Goal: Check status: Check status

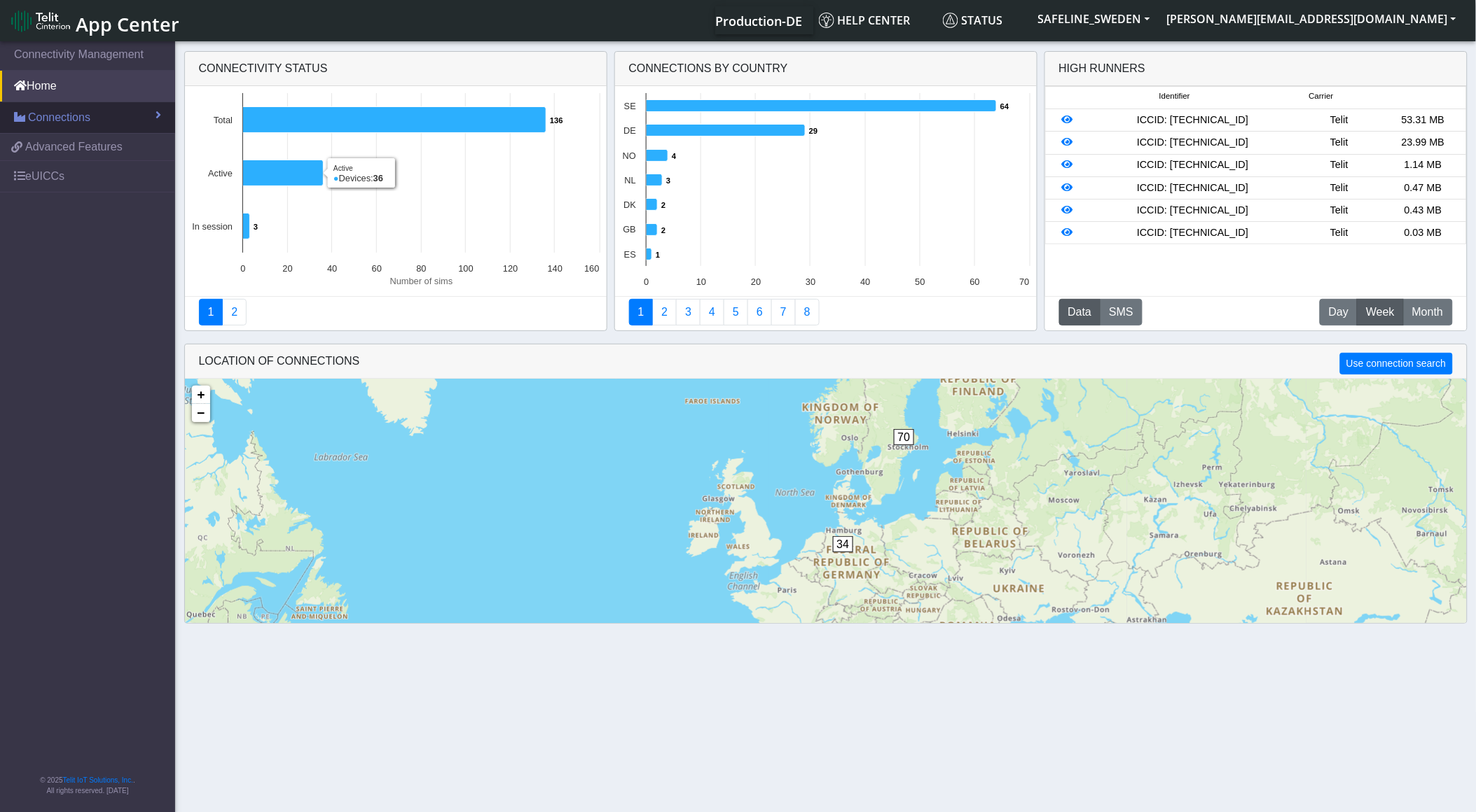
click at [86, 114] on span "Connections" at bounding box center [58, 117] width 62 height 17
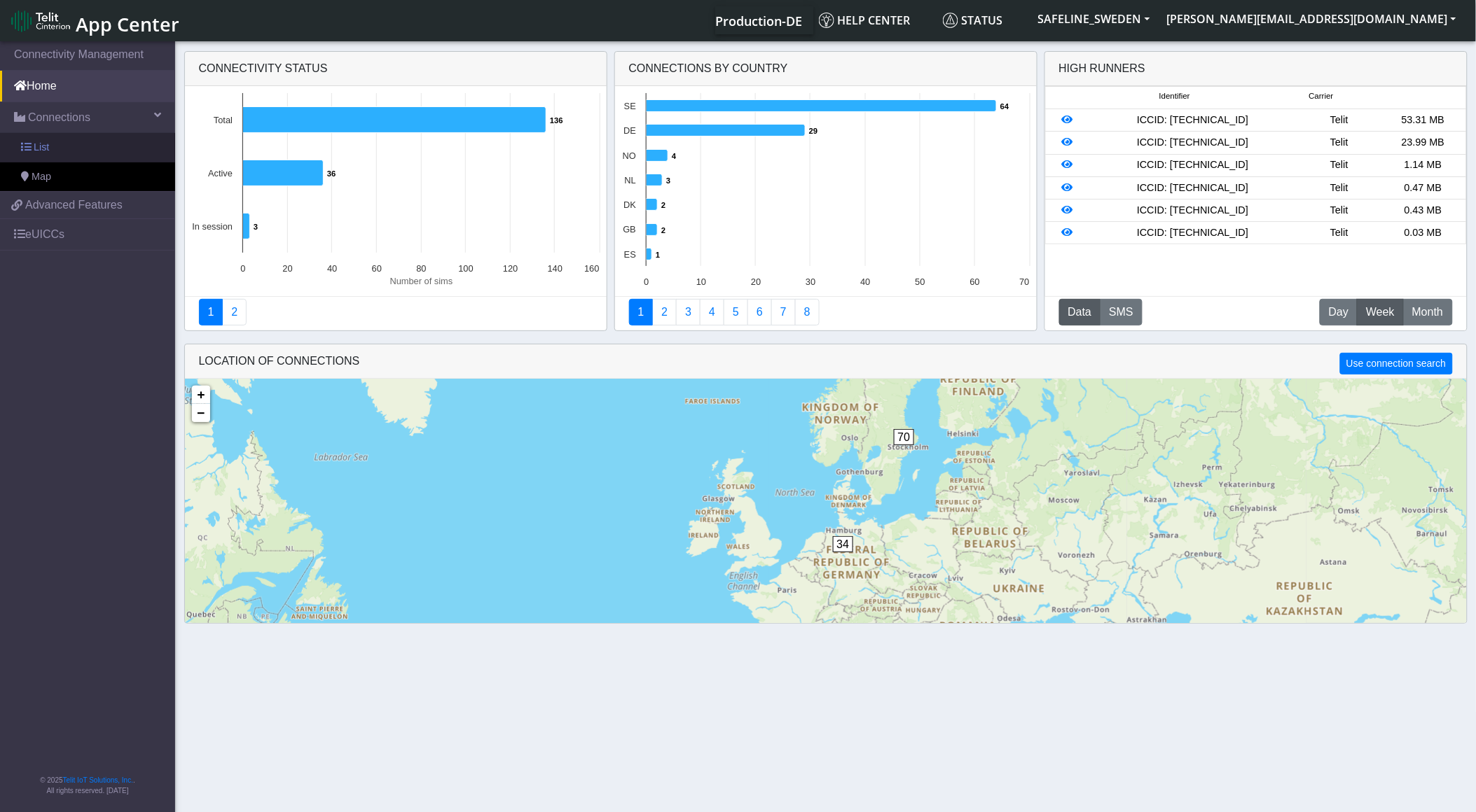
click at [103, 140] on link "List" at bounding box center [88, 148] width 176 height 30
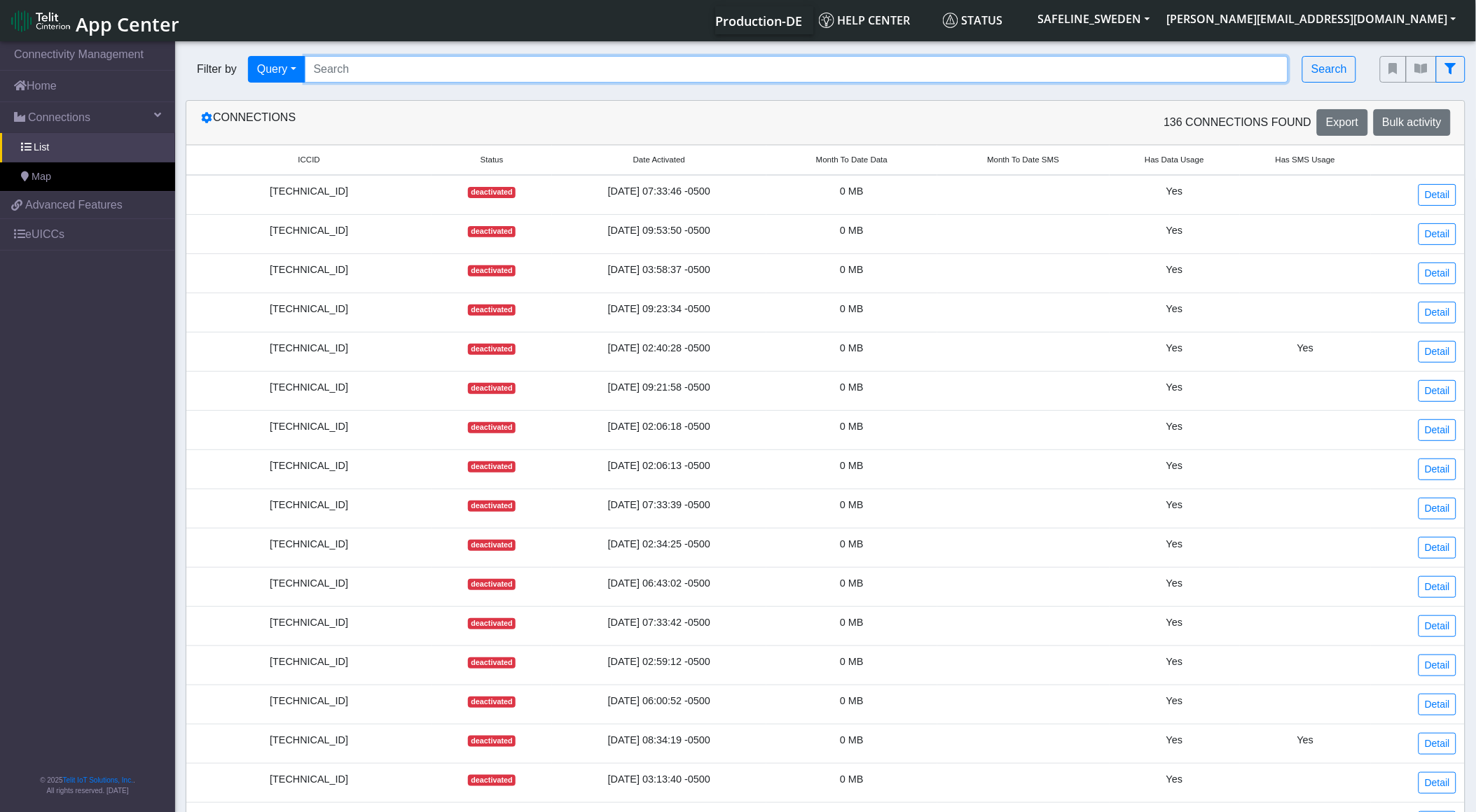
click at [369, 65] on input "Search..." at bounding box center [797, 69] width 984 height 27
paste input "89358152000000587420"
type input "89358152000000587420"
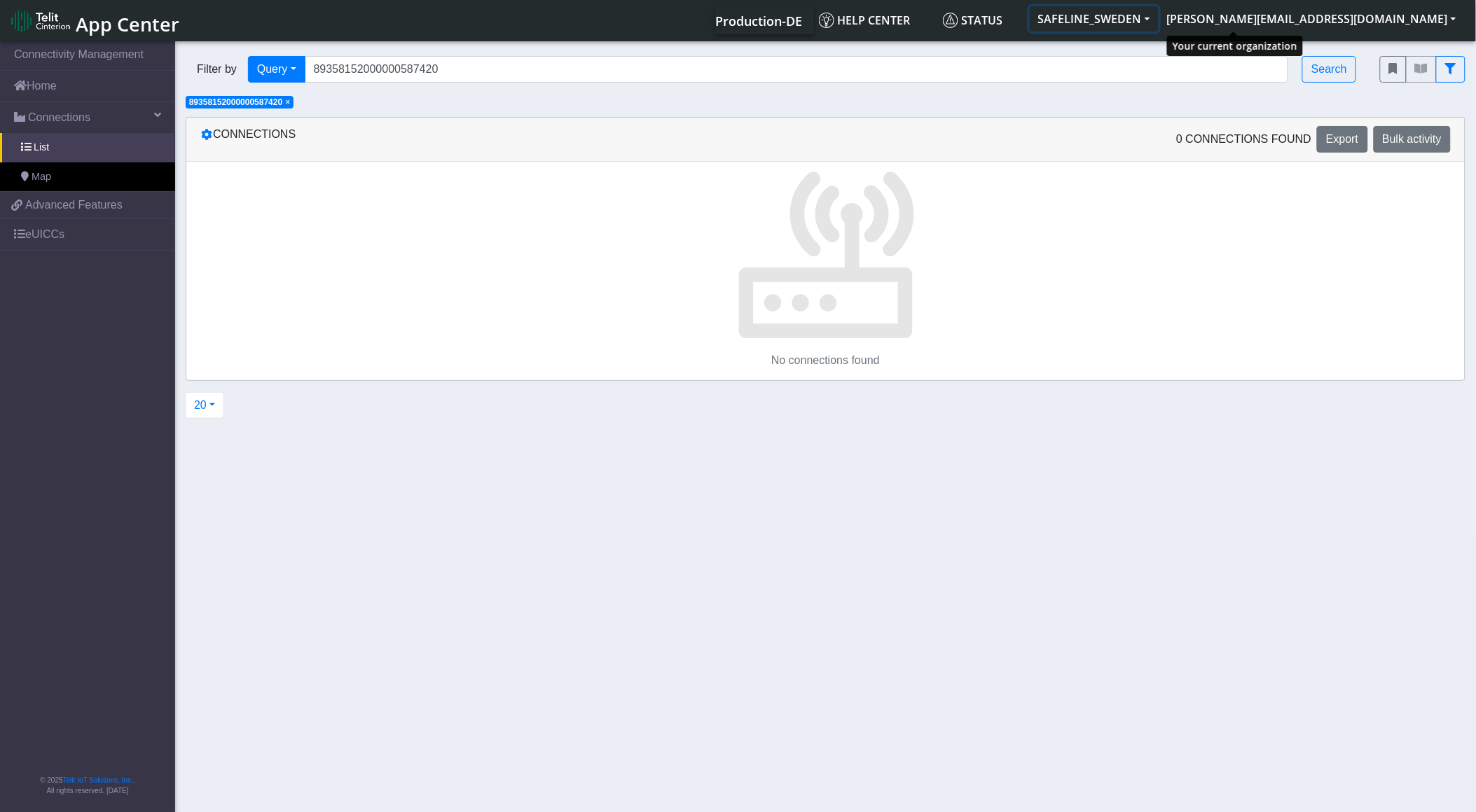
click at [1159, 16] on button "SAFELINE_SWEDEN" at bounding box center [1093, 18] width 128 height 25
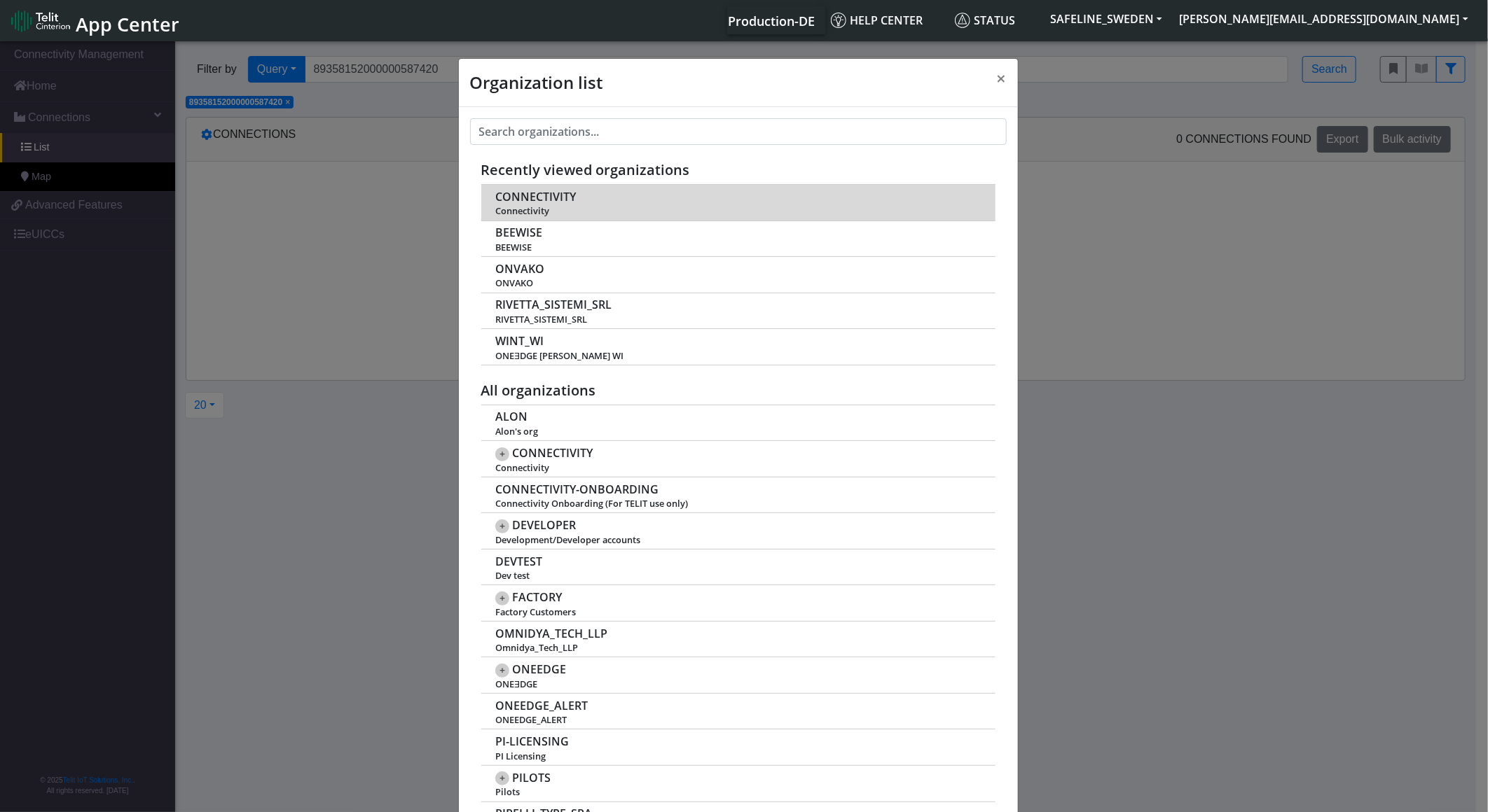
click at [599, 205] on td "CONNECTIVITY Connectivity" at bounding box center [738, 202] width 514 height 36
click at [544, 204] on td "CONNECTIVITY Connectivity" at bounding box center [738, 202] width 514 height 36
click at [563, 197] on span "CONNECTIVITY" at bounding box center [535, 197] width 80 height 13
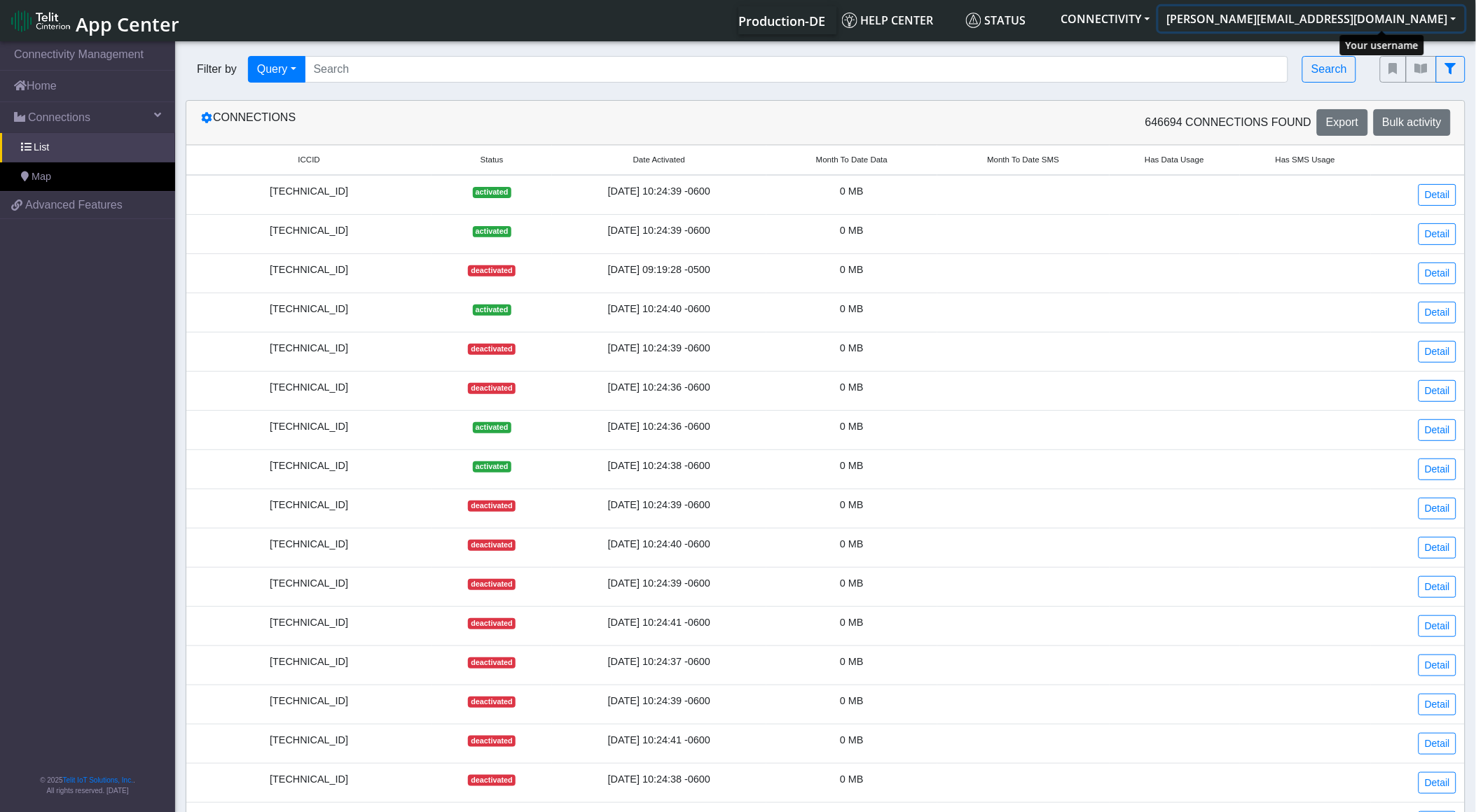
click at [1356, 14] on button "[PERSON_NAME][EMAIL_ADDRESS][DOMAIN_NAME]" at bounding box center [1311, 18] width 306 height 25
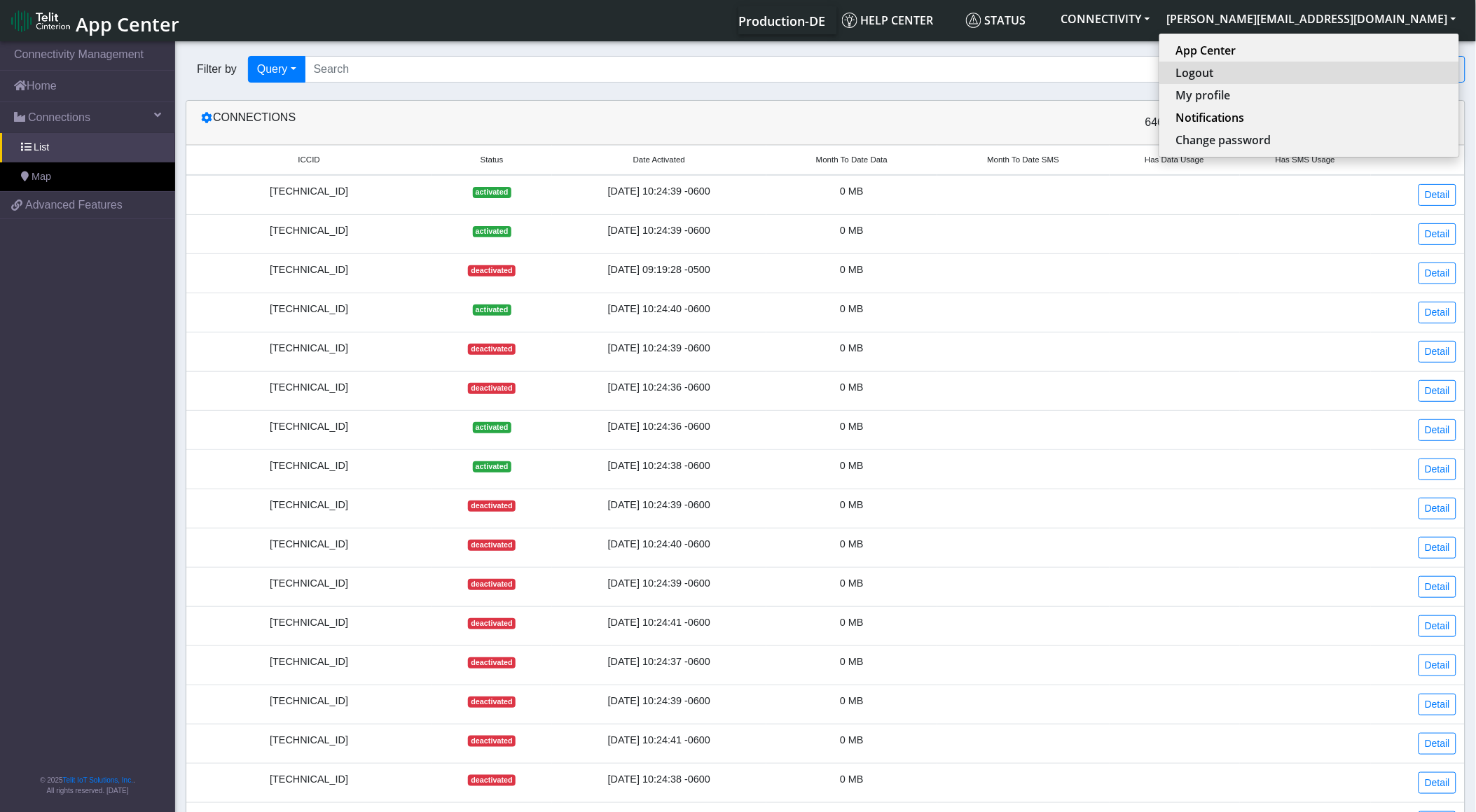
click at [1335, 71] on button "Logout" at bounding box center [1310, 73] width 299 height 22
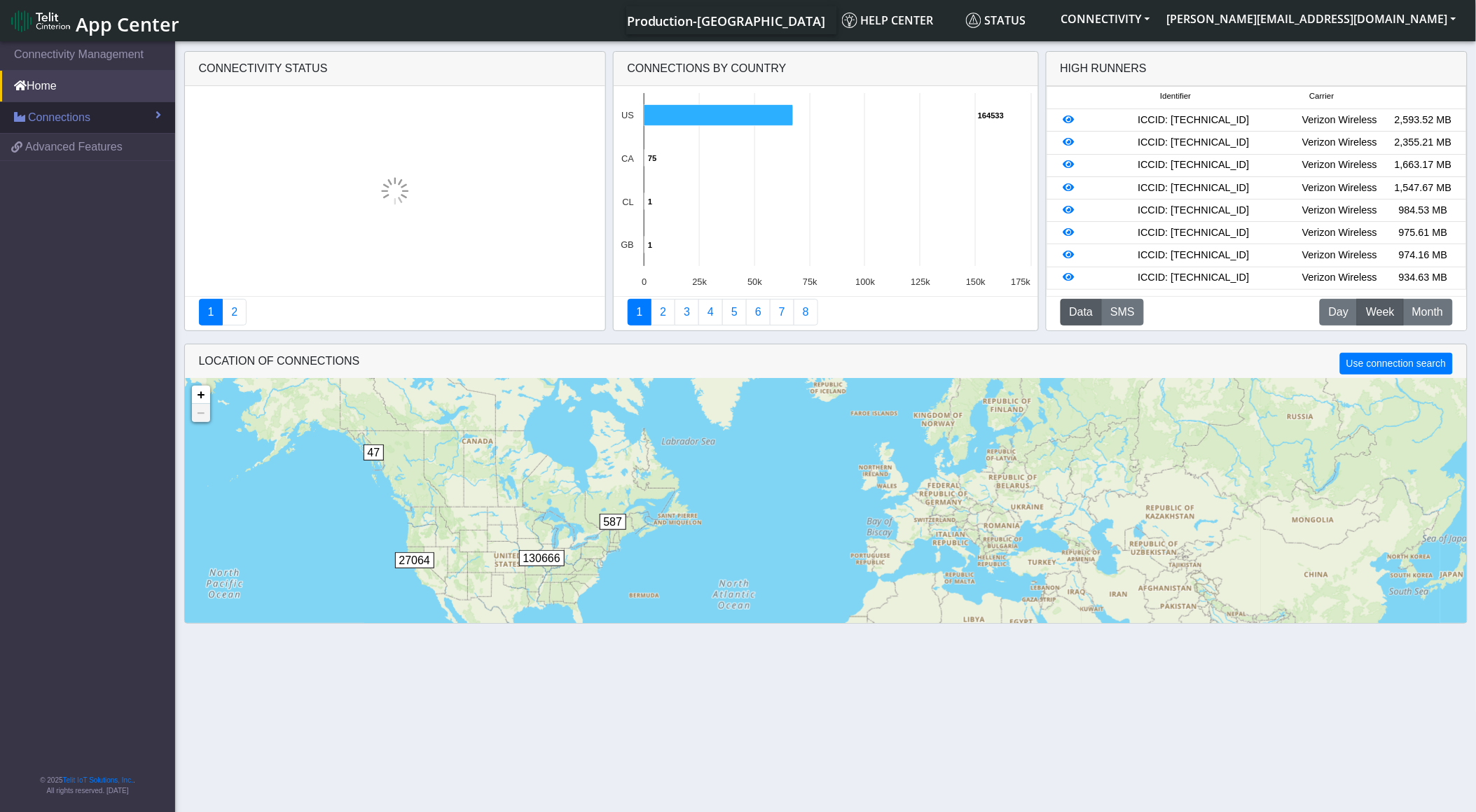
click at [87, 115] on span "Connections" at bounding box center [58, 117] width 62 height 17
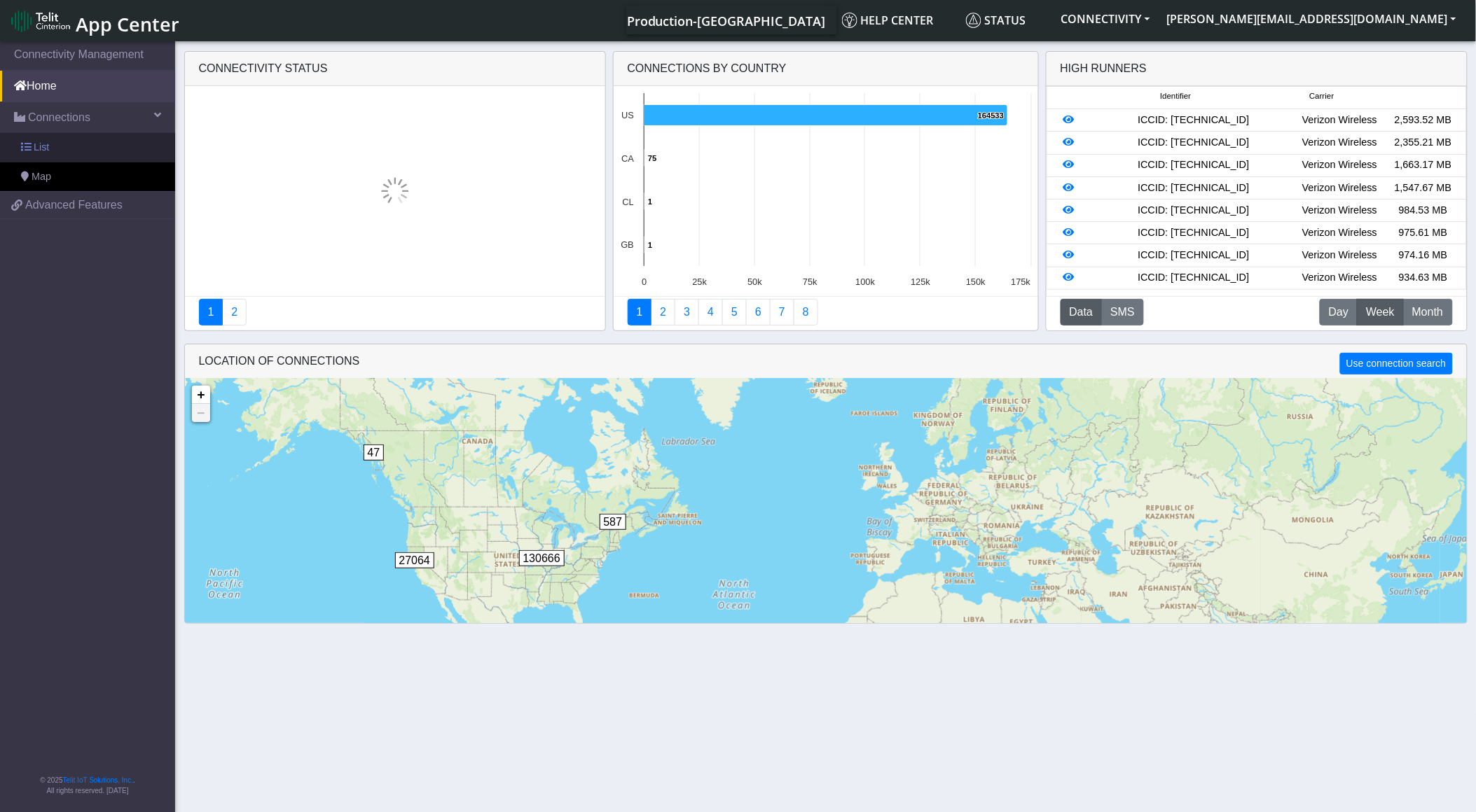
click at [89, 158] on link "List" at bounding box center [88, 148] width 176 height 30
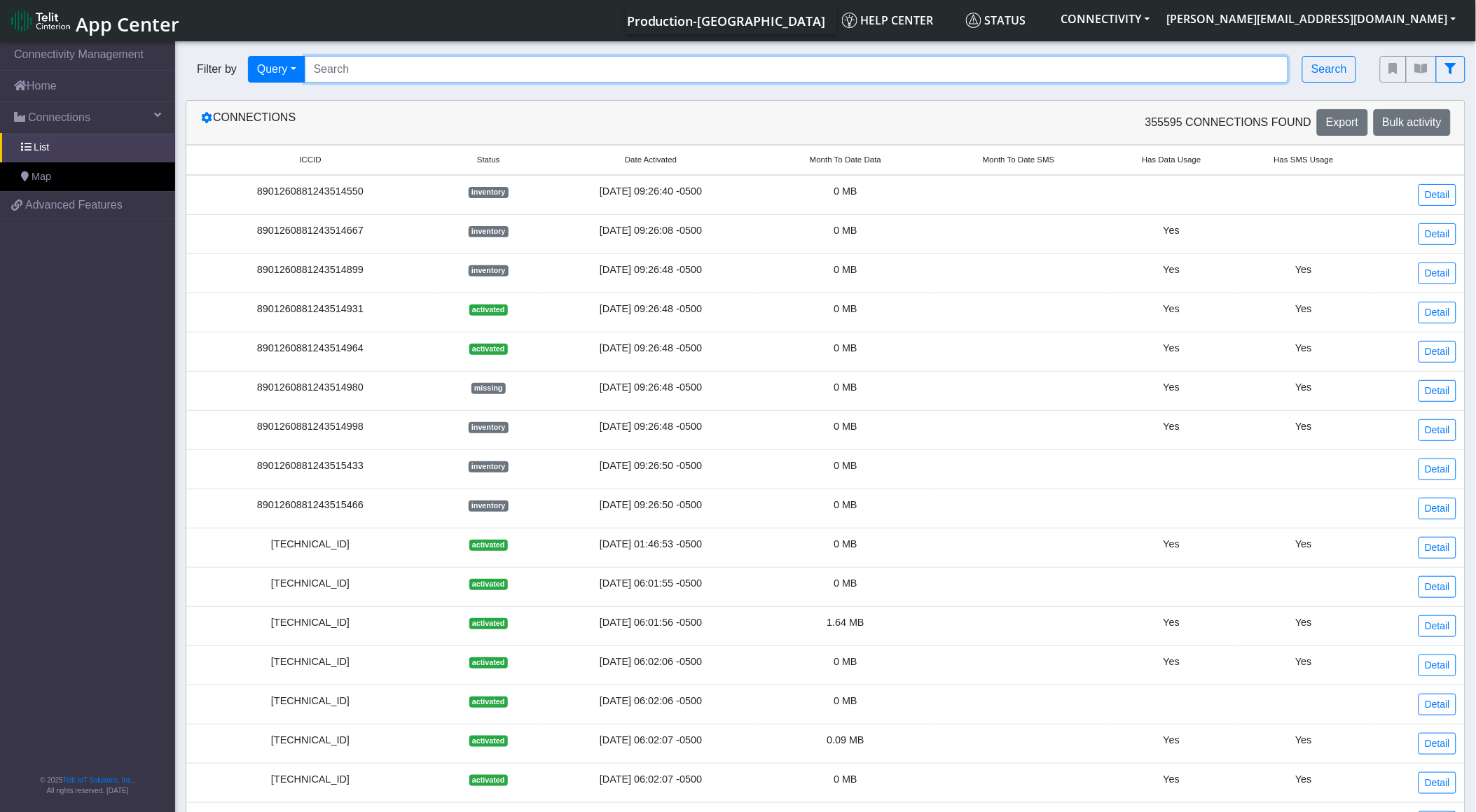
click at [409, 79] on input "Search..." at bounding box center [797, 69] width 984 height 27
paste input "89358152000000587420"
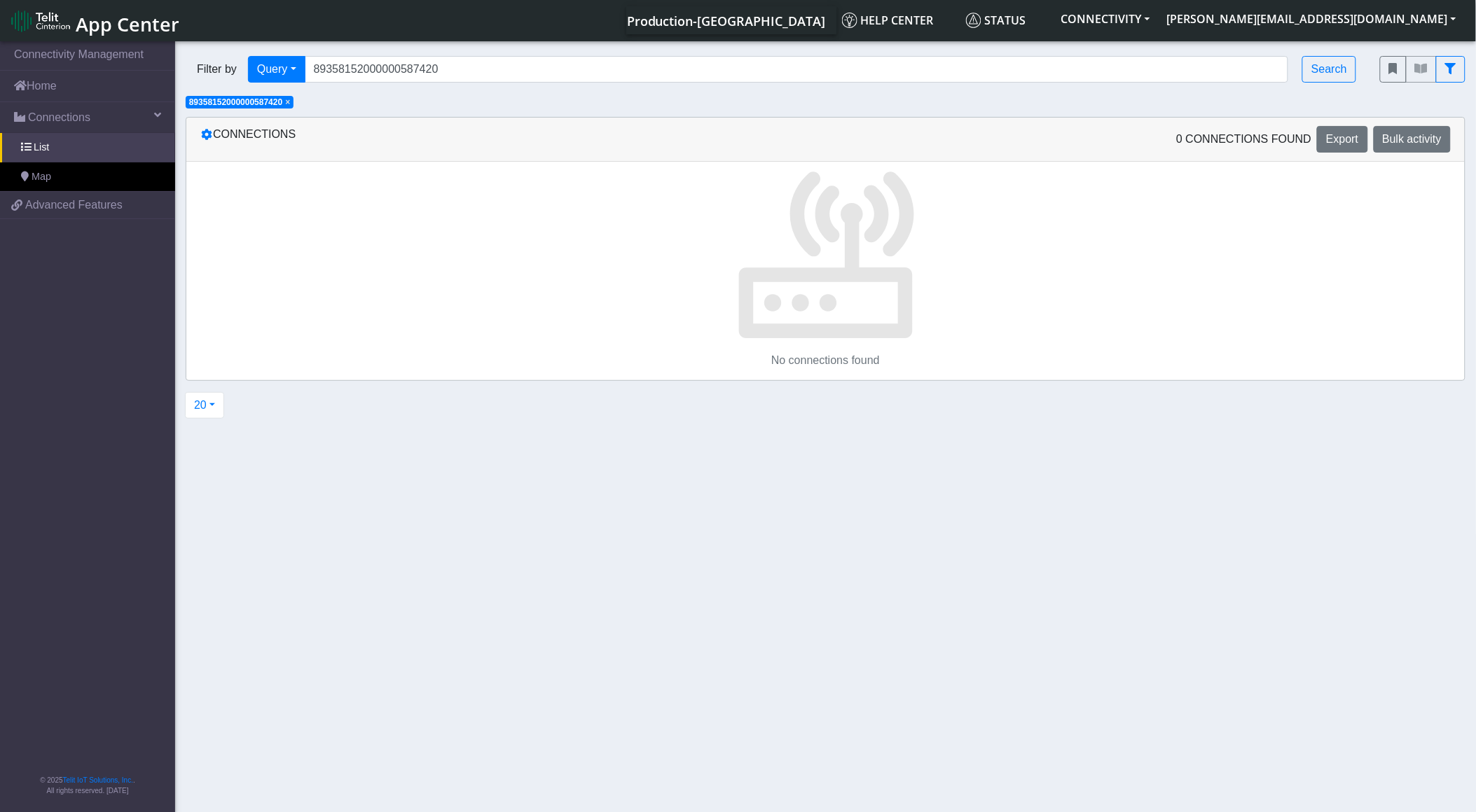
click at [290, 102] on span "×" at bounding box center [287, 102] width 5 height 10
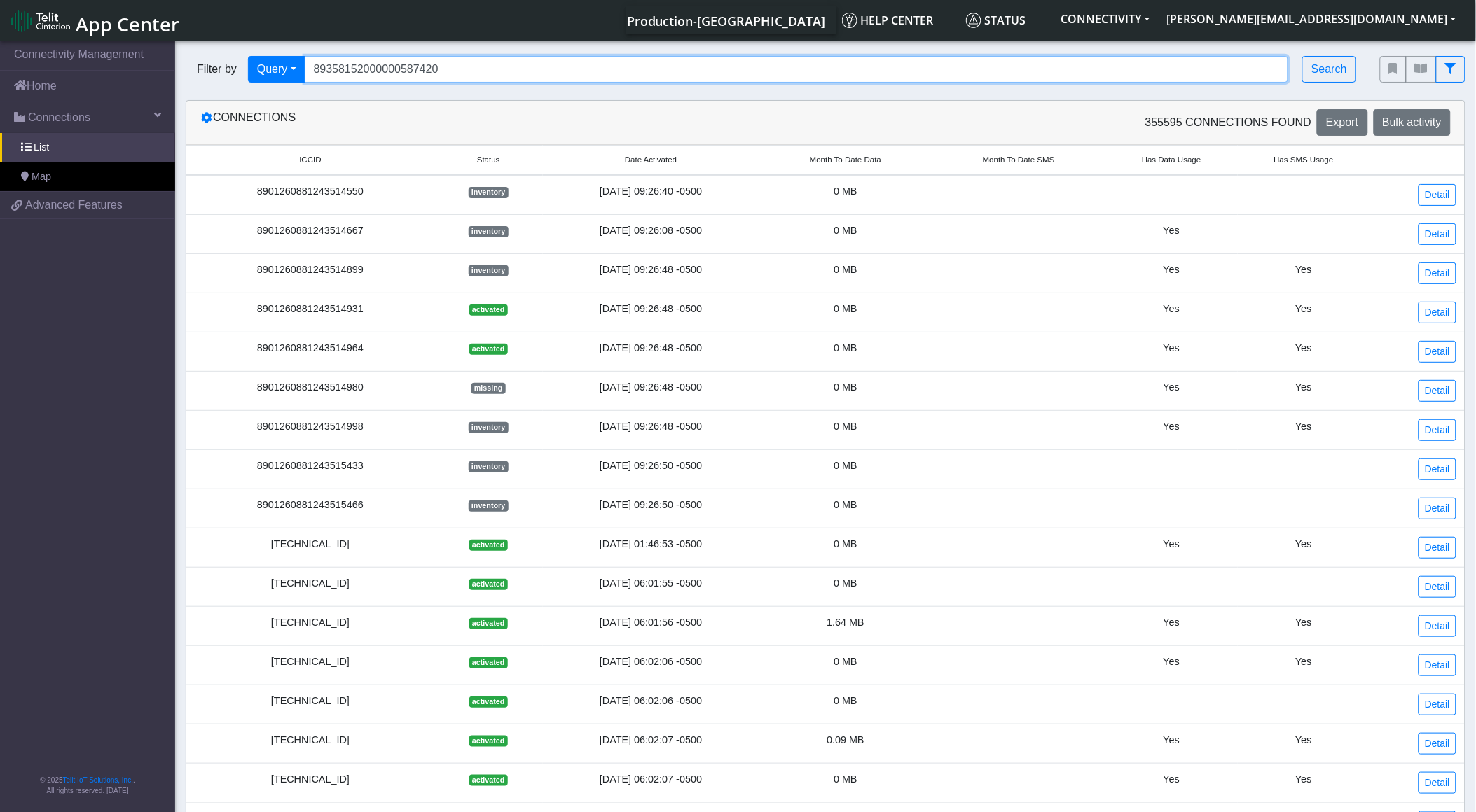
click at [372, 75] on input "89358152000000587420" at bounding box center [797, 69] width 984 height 27
paste input "89033023426500000000060320402252"
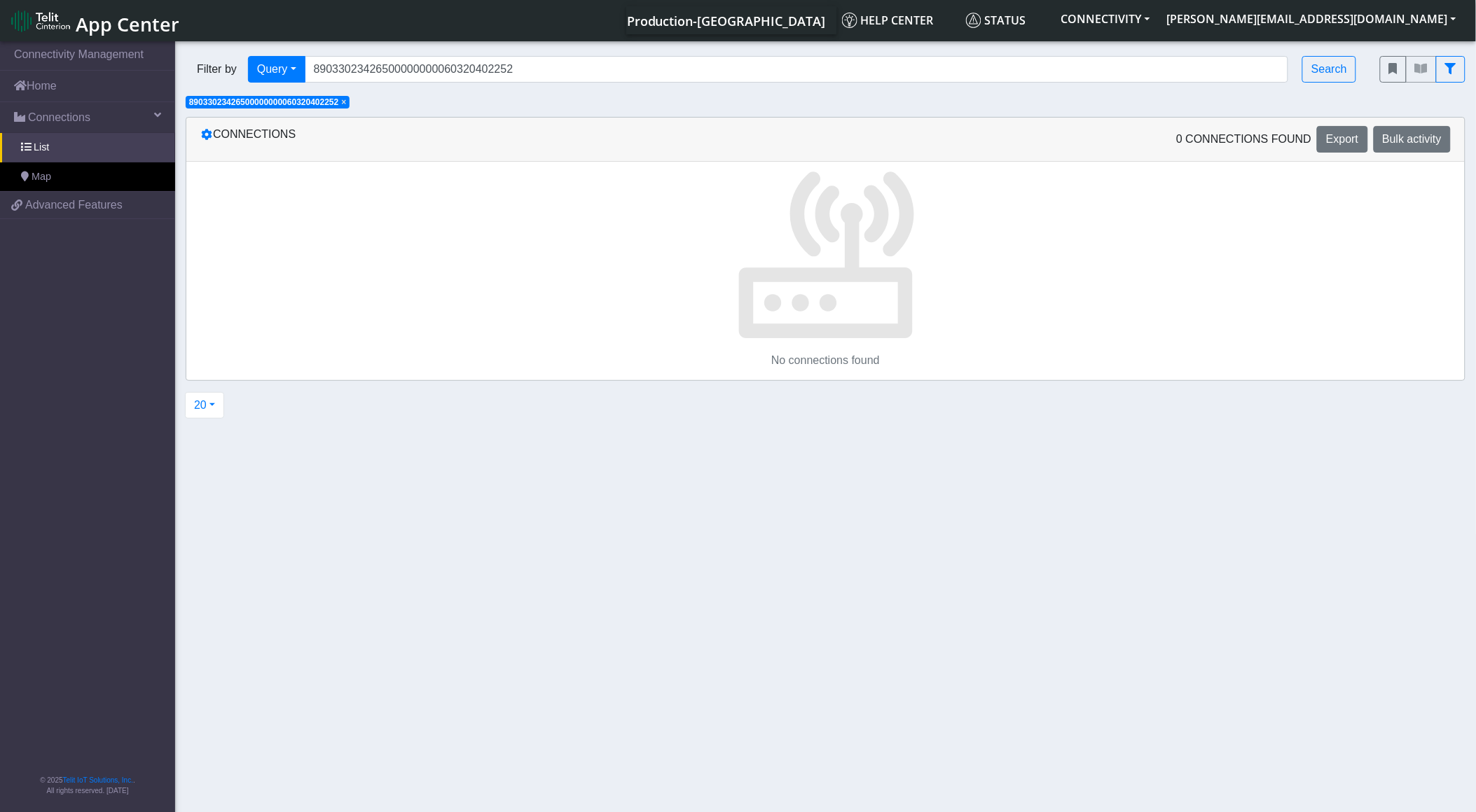
click at [346, 98] on span "×" at bounding box center [343, 102] width 5 height 10
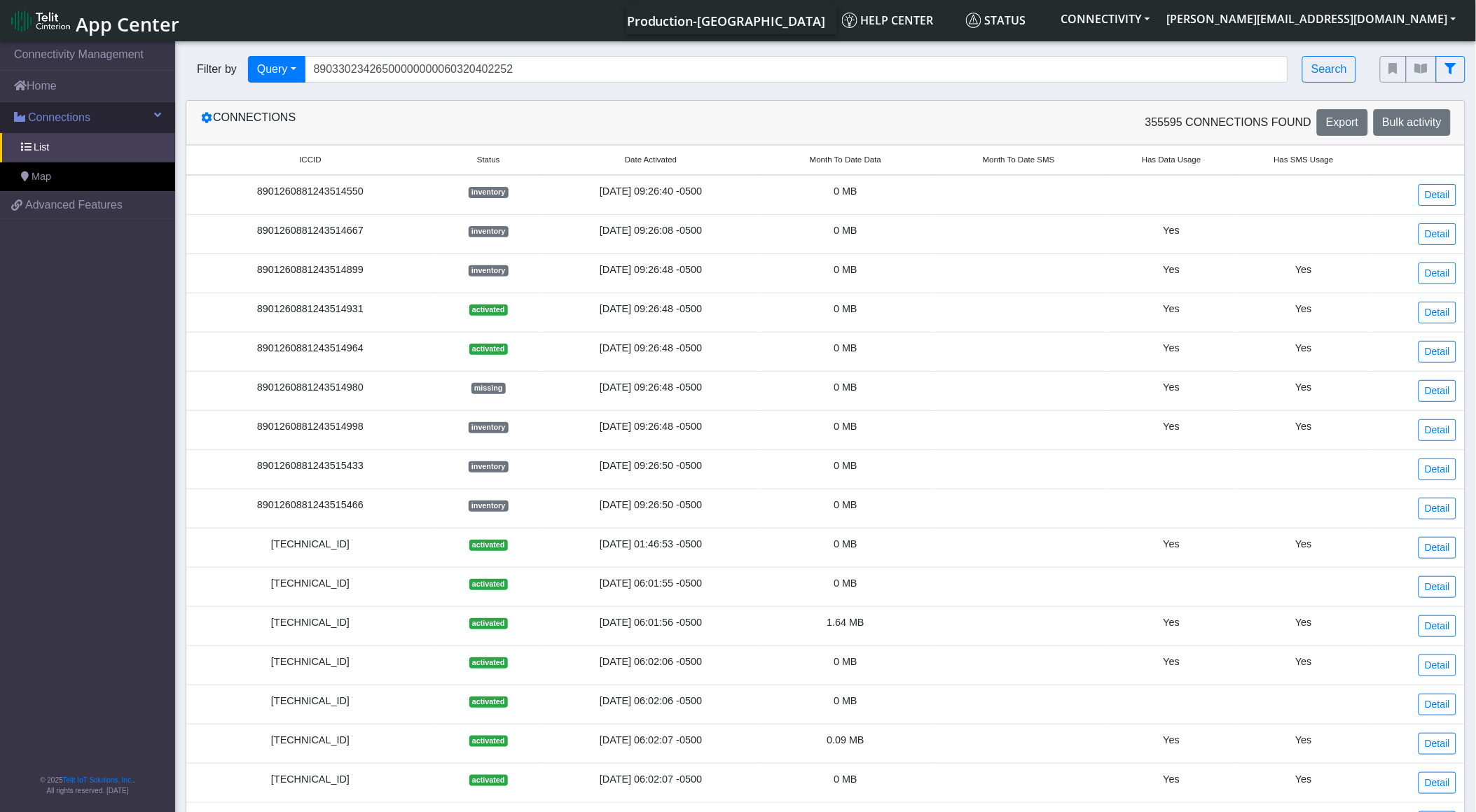
click at [106, 115] on link "Connections" at bounding box center [88, 117] width 176 height 30
click at [105, 123] on link "Connections" at bounding box center [88, 117] width 176 height 30
click at [107, 141] on link "List" at bounding box center [88, 148] width 176 height 30
click at [470, 89] on div "Filter by Query Query In Session Not connected Tags Country Operator 8903302342…" at bounding box center [773, 69] width 1194 height 48
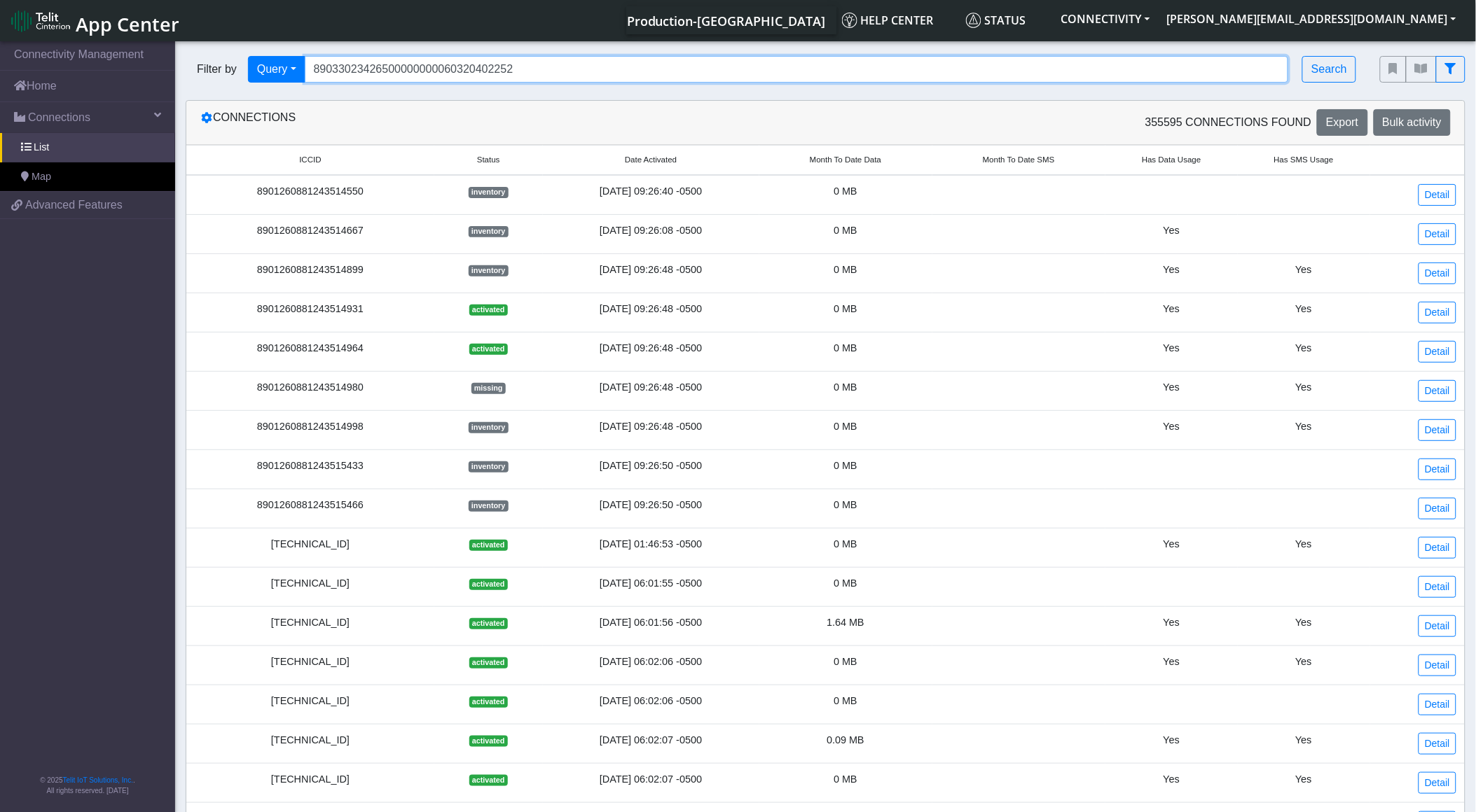
click at [470, 78] on input "89033023426500000000060320402252" at bounding box center [797, 69] width 984 height 27
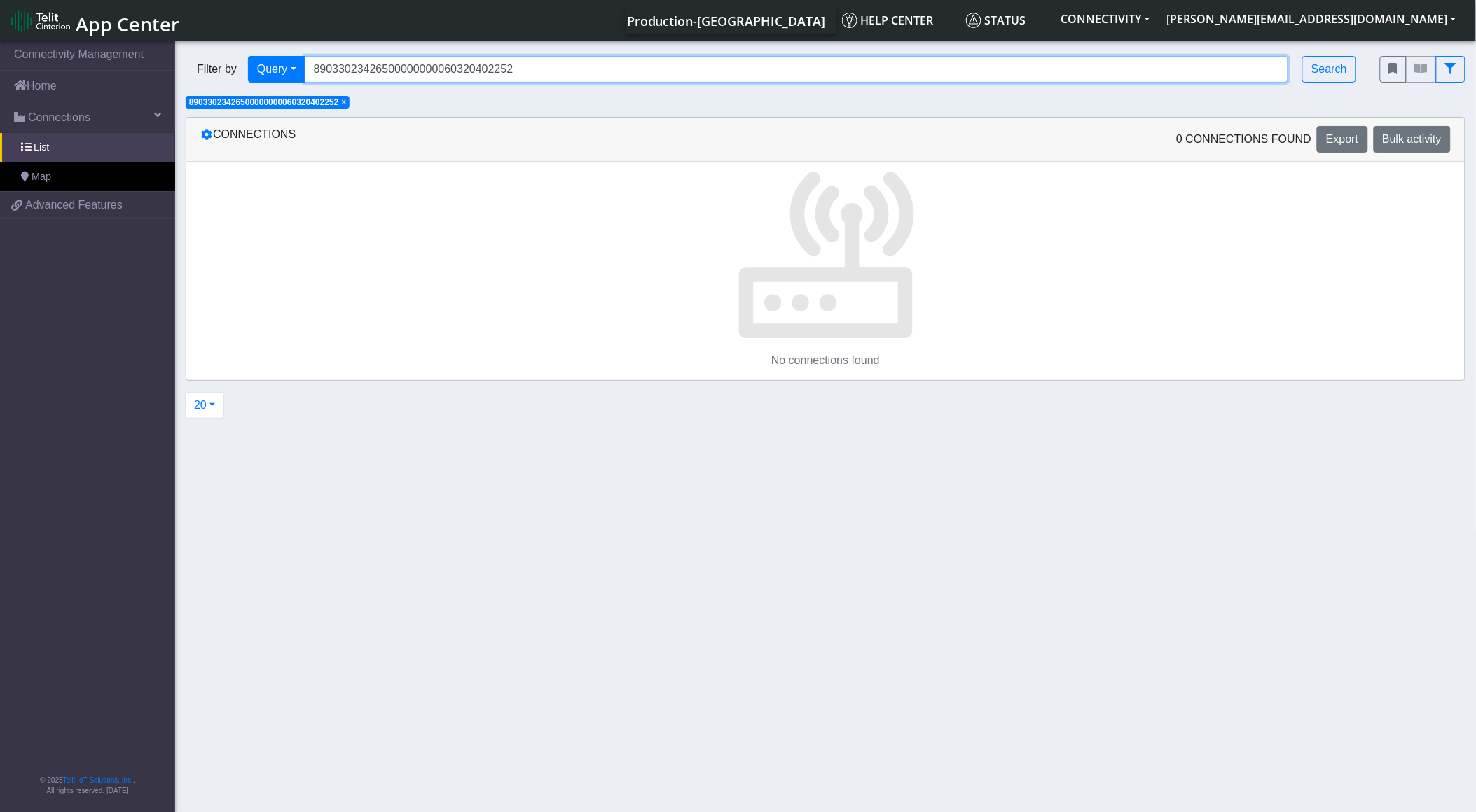
click at [470, 74] on input "89033023426500000000060320402252" at bounding box center [797, 69] width 984 height 27
paste input "358152000000587420"
type input "89358152000000587420"
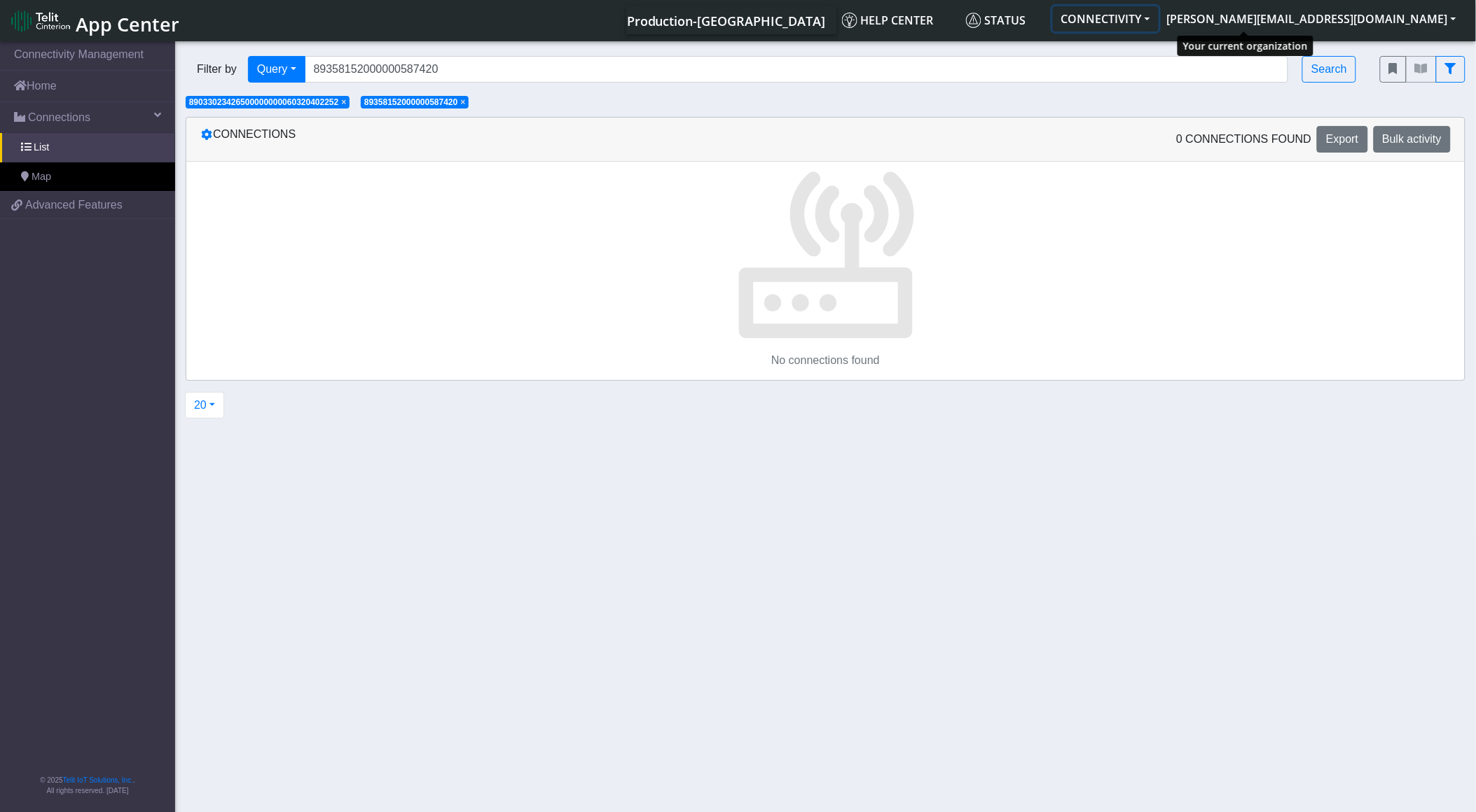
click at [1159, 10] on button "CONNECTIVITY" at bounding box center [1105, 18] width 105 height 25
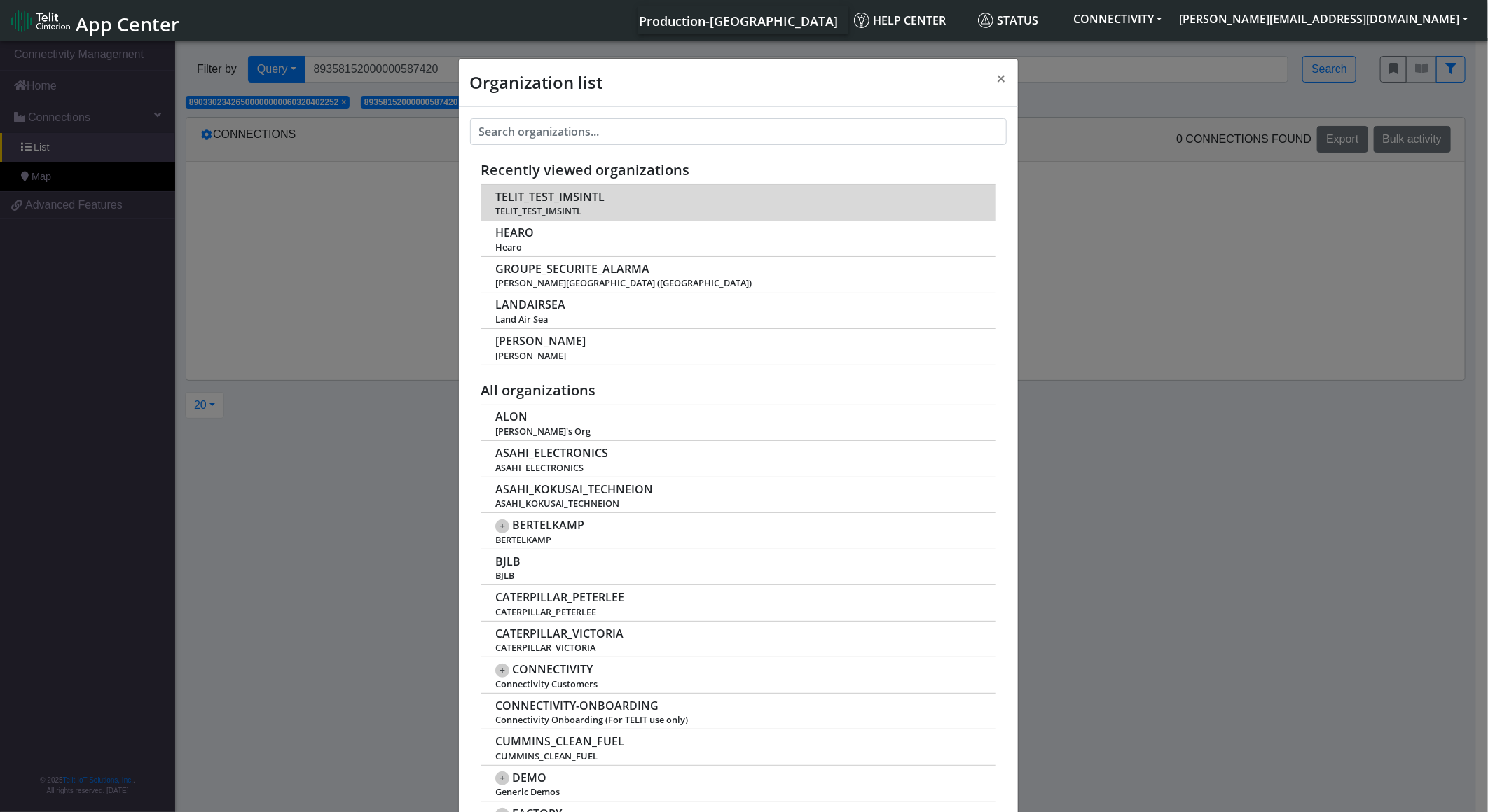
click at [566, 213] on span "TELIT_TEST_IMSINTL" at bounding box center [738, 211] width 485 height 10
click at [559, 213] on span "TELIT_TEST_IMSINTL" at bounding box center [738, 211] width 485 height 10
click at [566, 188] on td "TELIT_TEST_IMSINTL TELIT_TEST_IMSINTL" at bounding box center [738, 202] width 514 height 36
click at [564, 199] on span "TELIT_TEST_IMSINTL" at bounding box center [550, 197] width 109 height 13
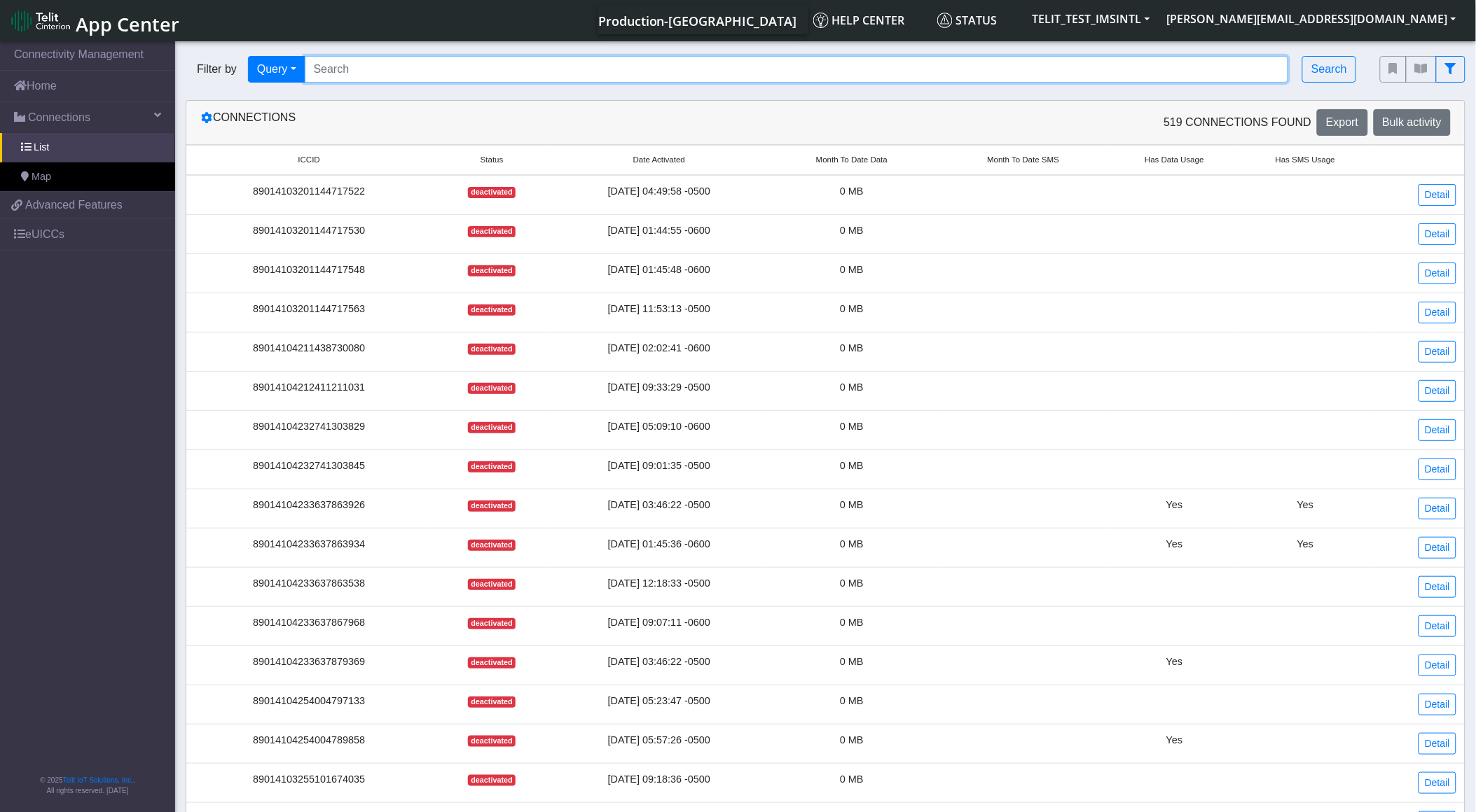
click at [418, 61] on input "Search..." at bounding box center [797, 69] width 984 height 27
paste input "89358152000000587420"
type input "89358152000000587420"
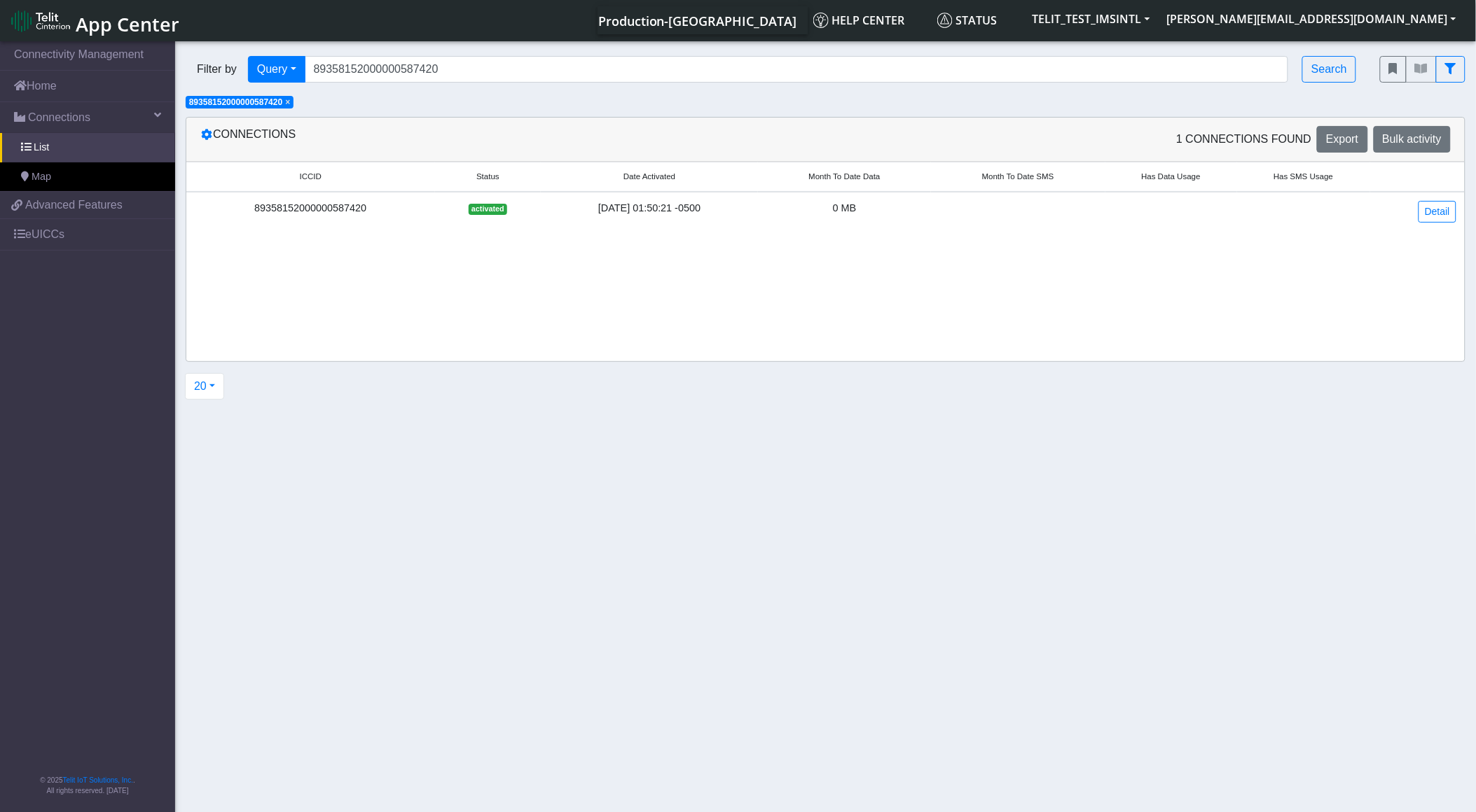
click at [382, 204] on div "89358152000000587420" at bounding box center [311, 209] width 232 height 16
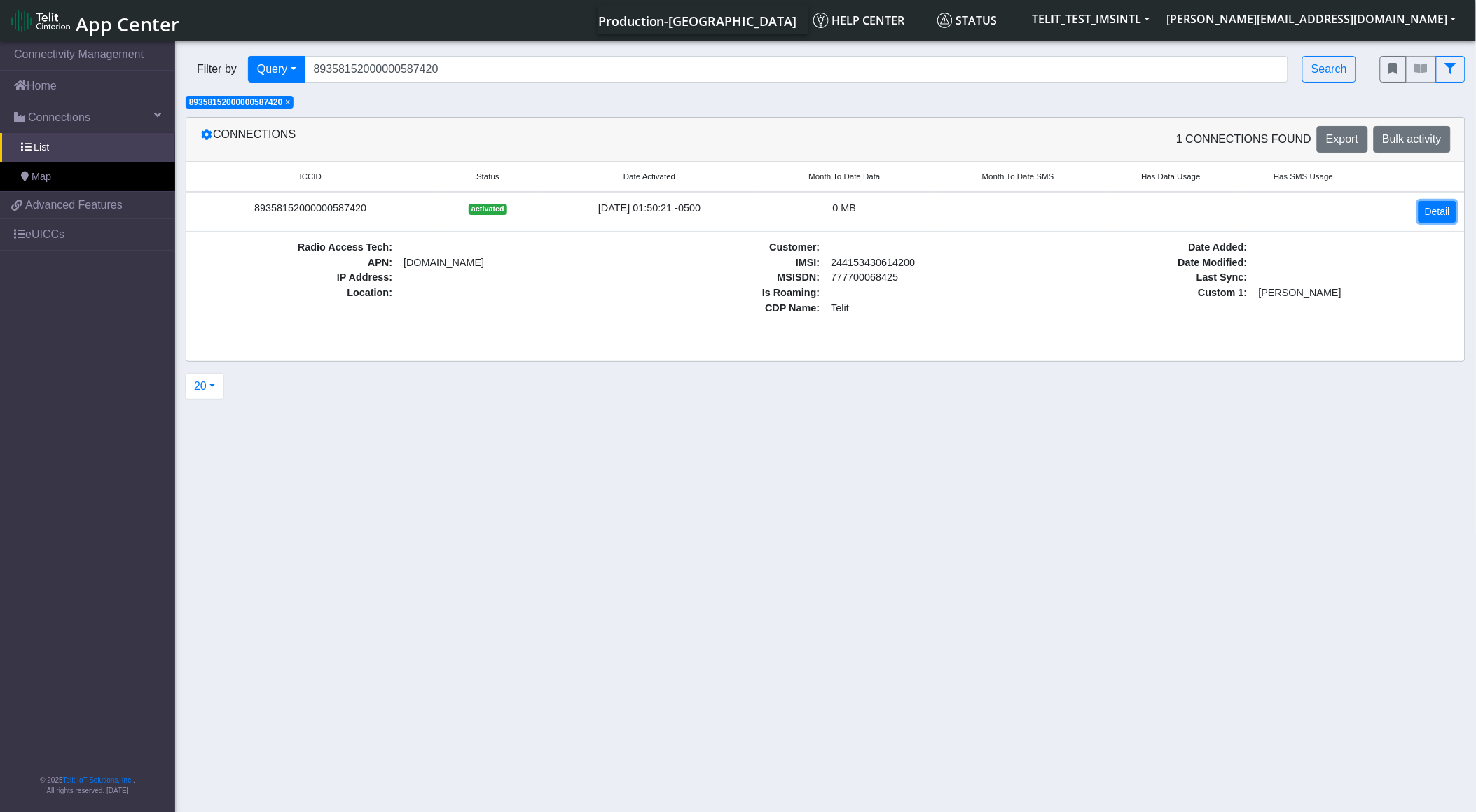
click at [1437, 212] on link "Detail" at bounding box center [1437, 212] width 38 height 21
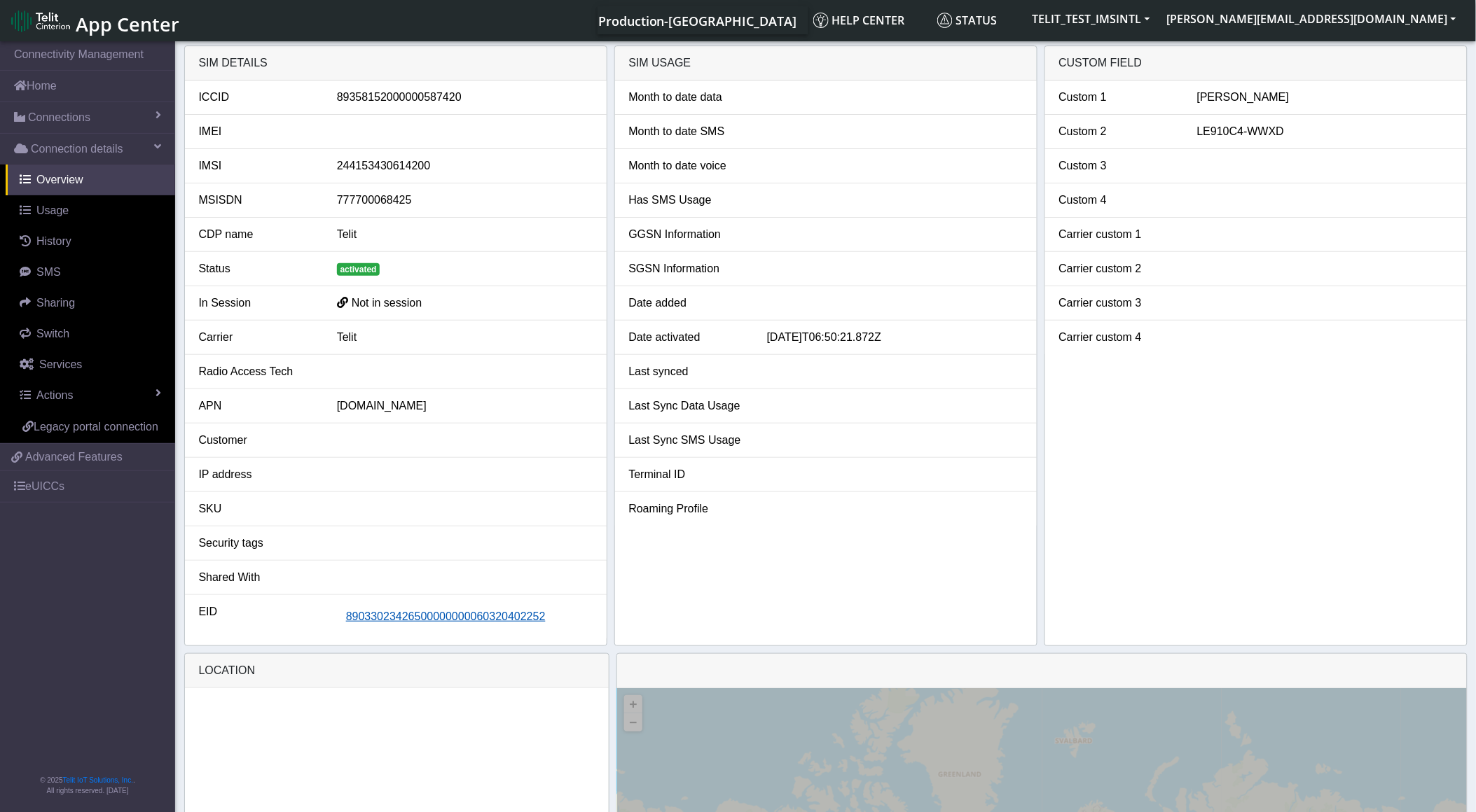
click at [485, 619] on span "89033023426500000000060320402252" at bounding box center [445, 616] width 200 height 12
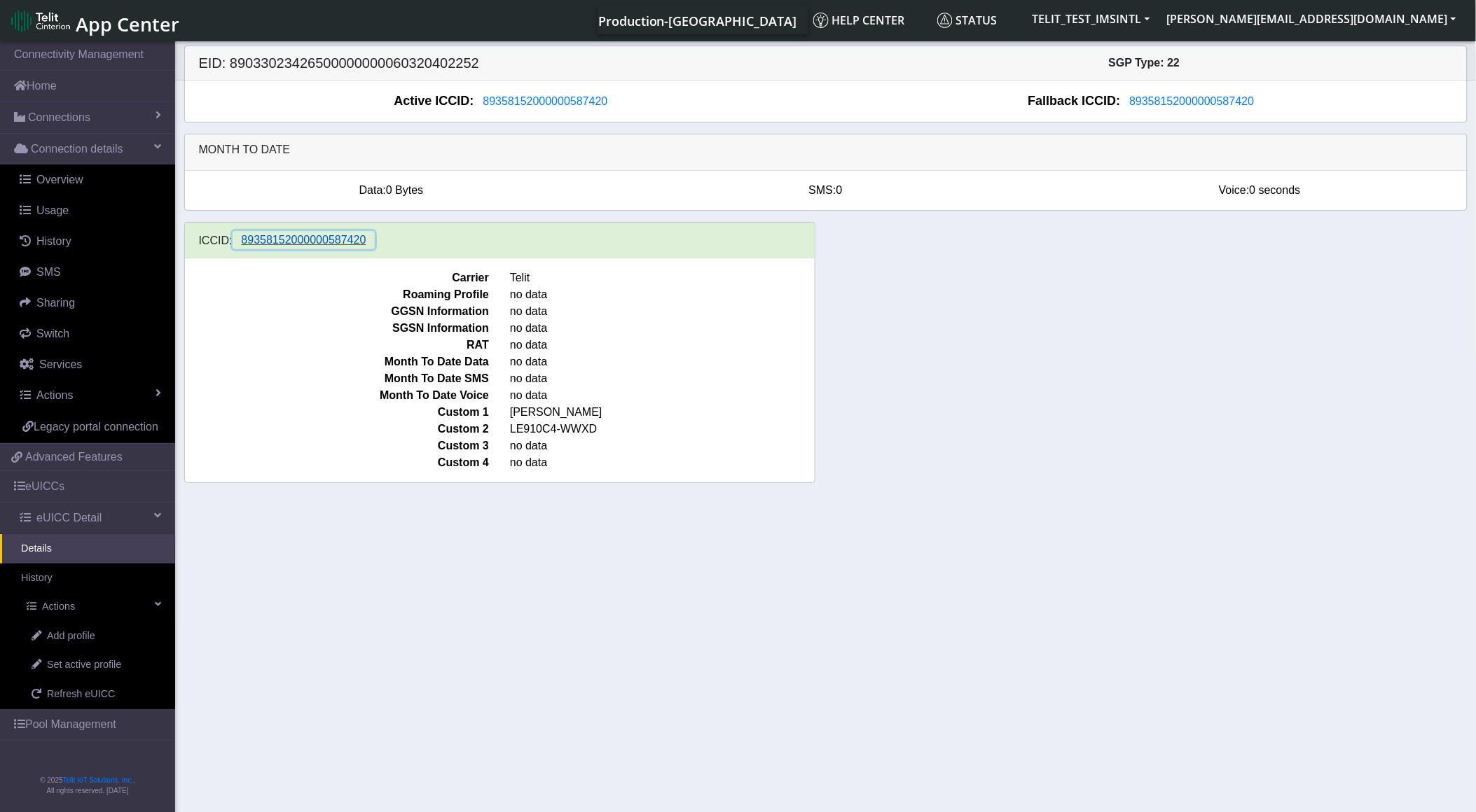
click at [320, 244] on span "89358152000000587420" at bounding box center [304, 239] width 125 height 12
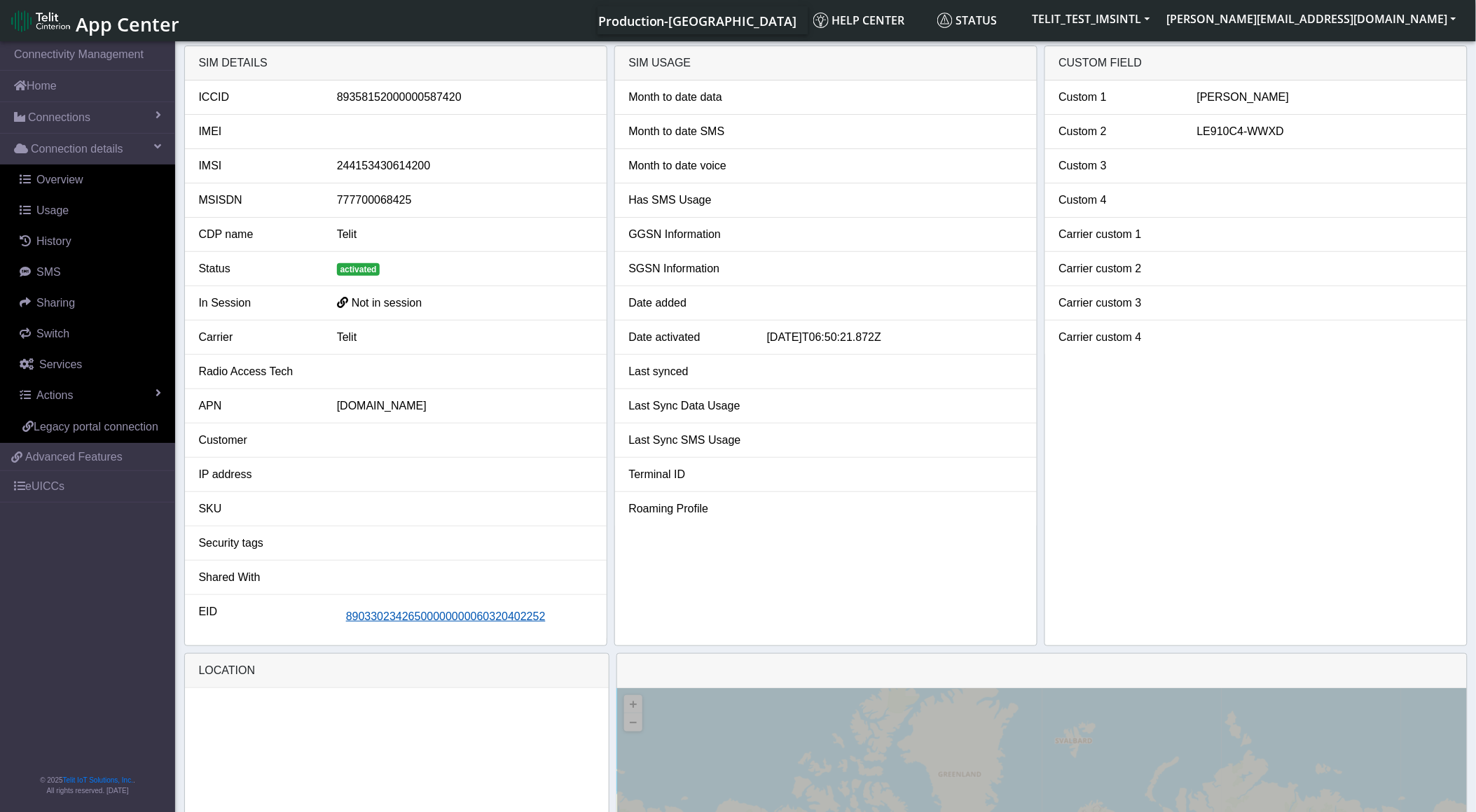
click at [385, 621] on span "89033023426500000000060320402252" at bounding box center [445, 616] width 200 height 12
